Goal: Information Seeking & Learning: Learn about a topic

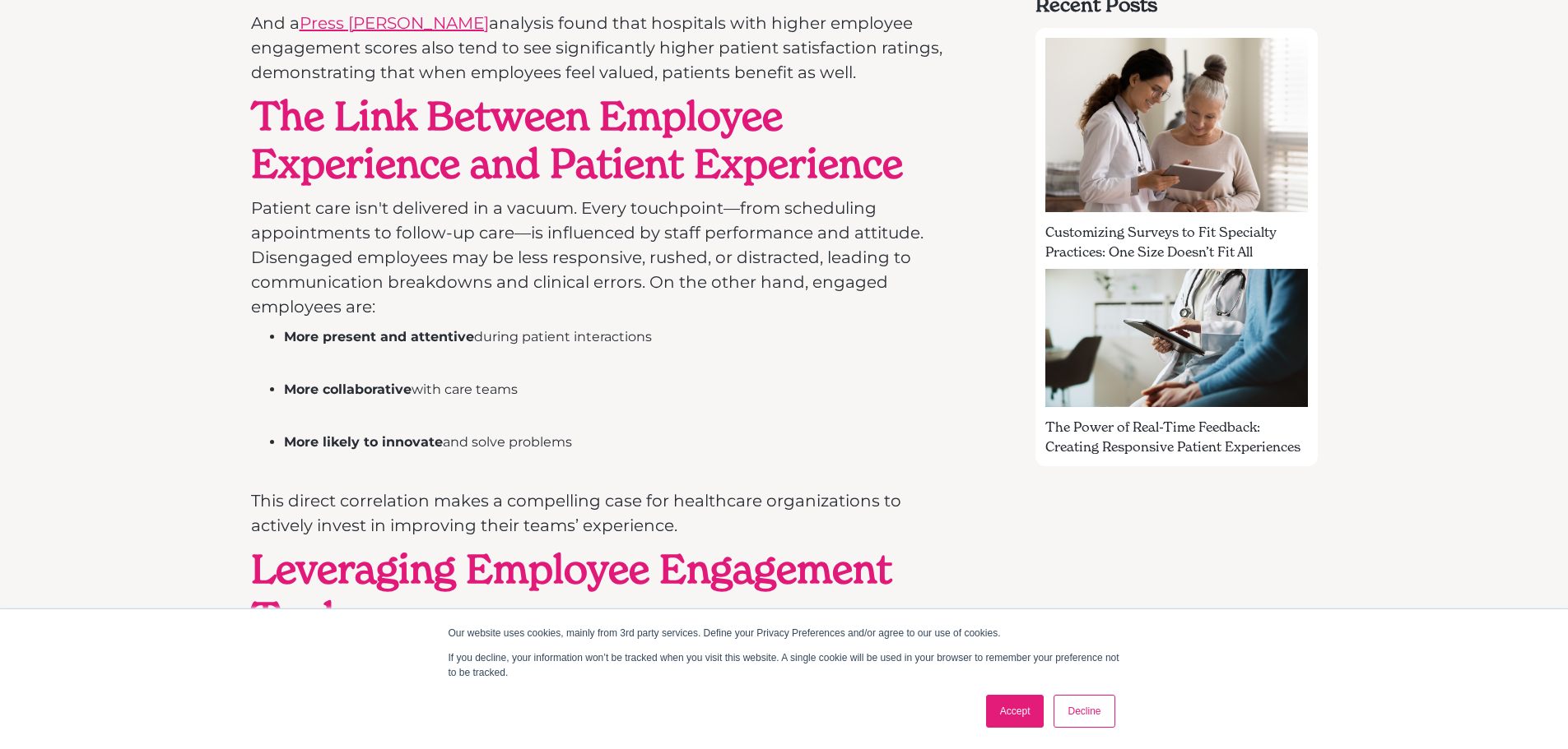
scroll to position [1234, 0]
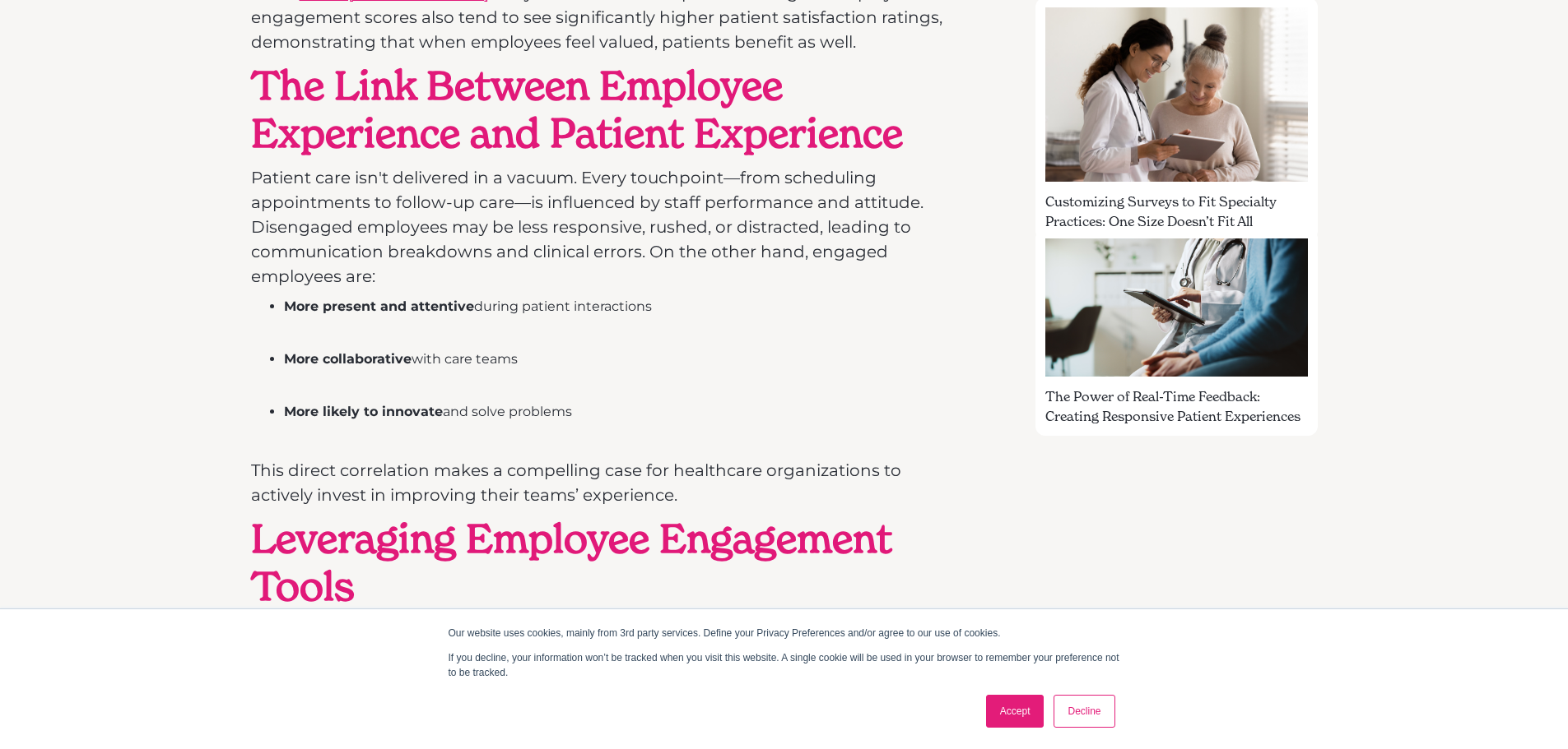
drag, startPoint x: 261, startPoint y: 85, endPoint x: 650, endPoint y: 415, distance: 510.1
copy div "The Link Between Employee Experience and Patient Experience Patient care isn't …"
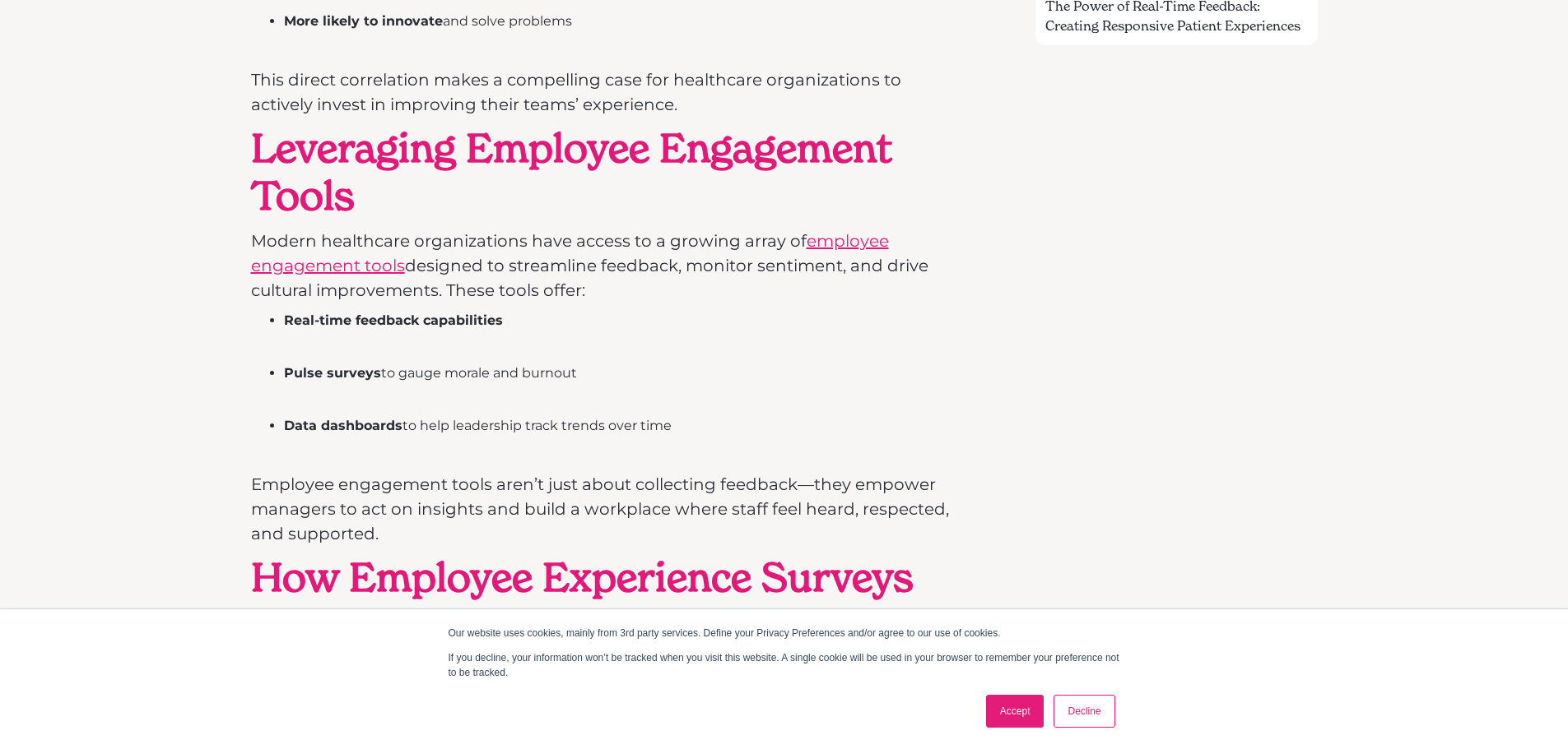
scroll to position [1727, 0]
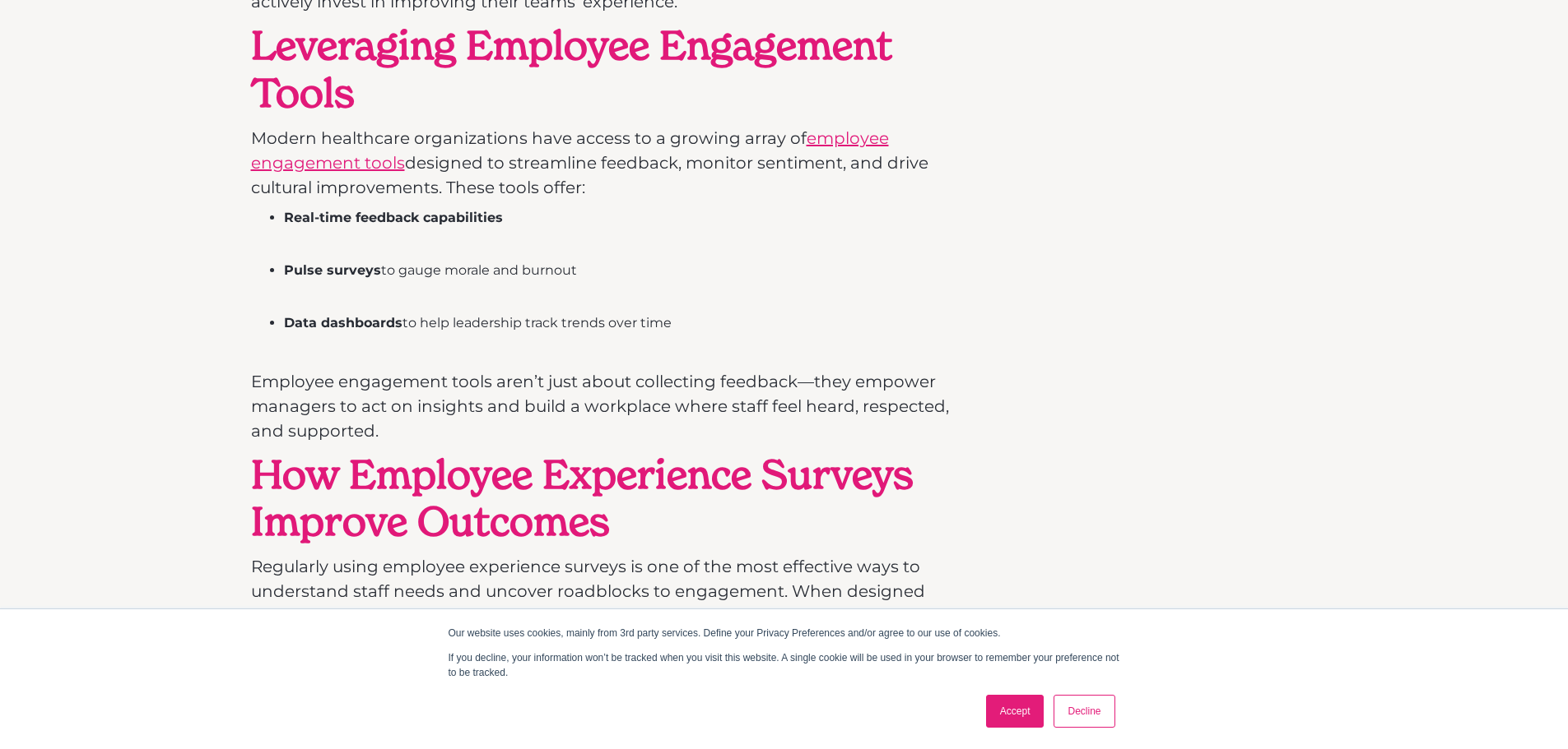
click at [811, 208] on li "Real-time feedback capabilities" at bounding box center [619, 228] width 672 height 39
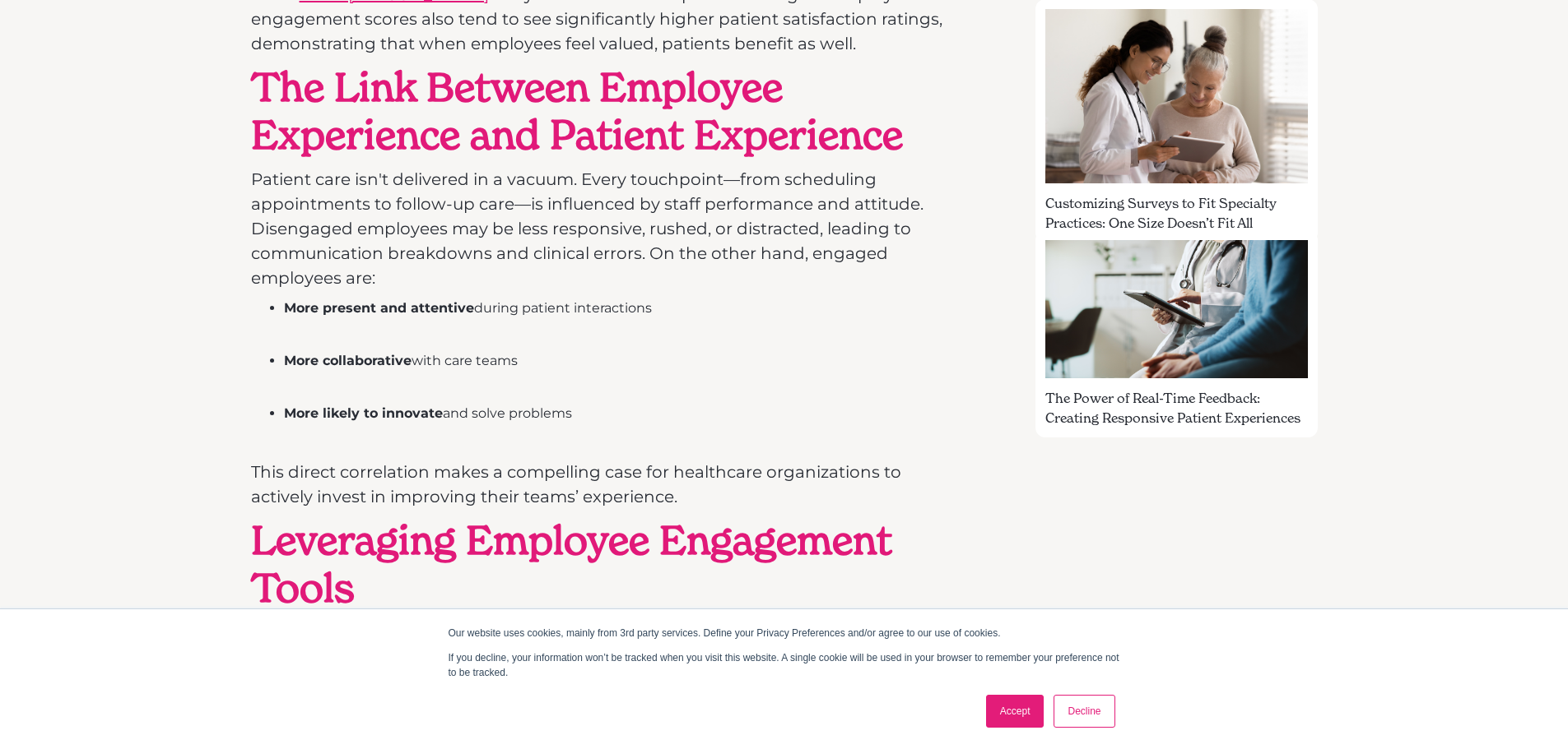
scroll to position [1234, 0]
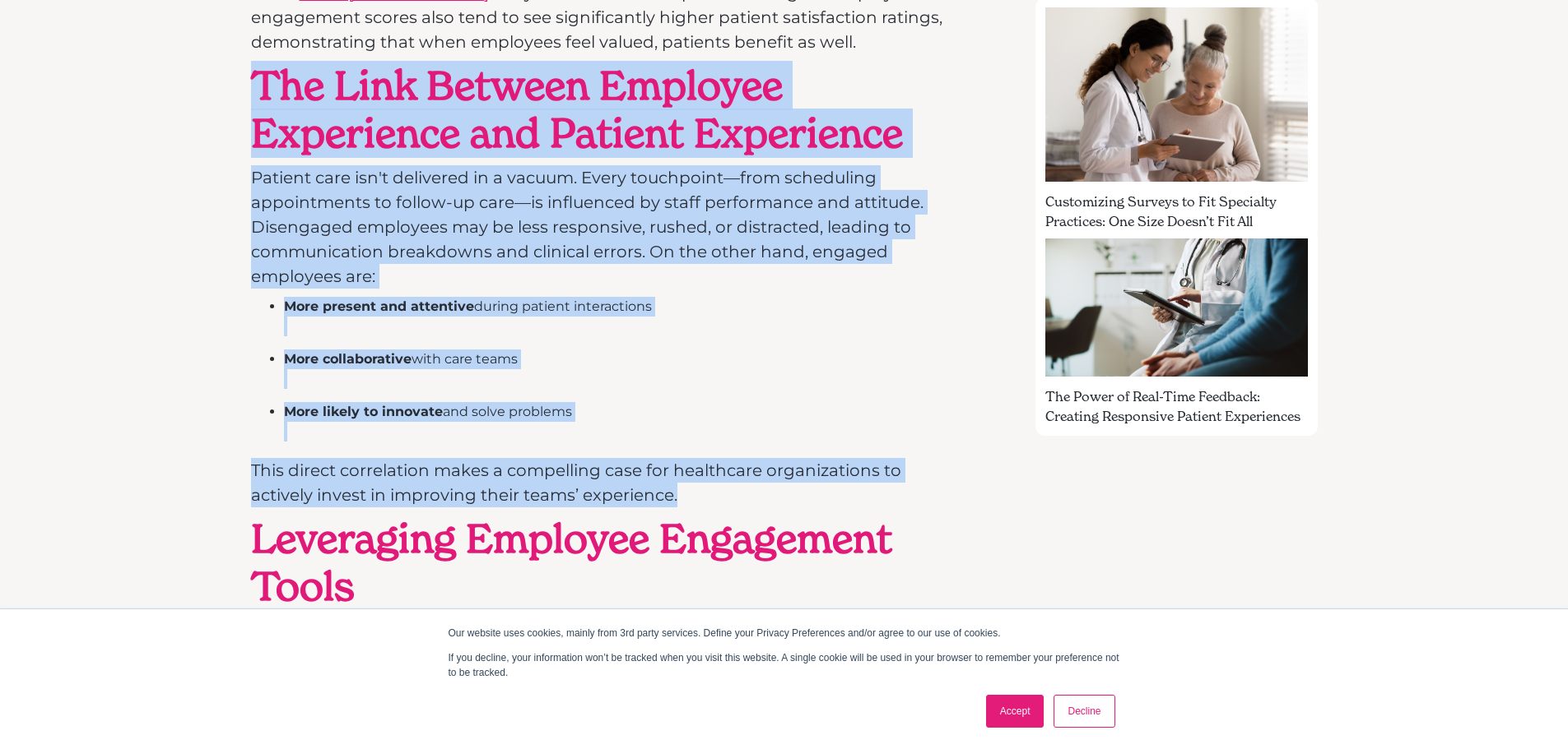
drag, startPoint x: 719, startPoint y: 489, endPoint x: 250, endPoint y: 93, distance: 613.8
copy div "The Link Between Employee Experience and Patient Experience Patient care isn't …"
